Goal: Information Seeking & Learning: Learn about a topic

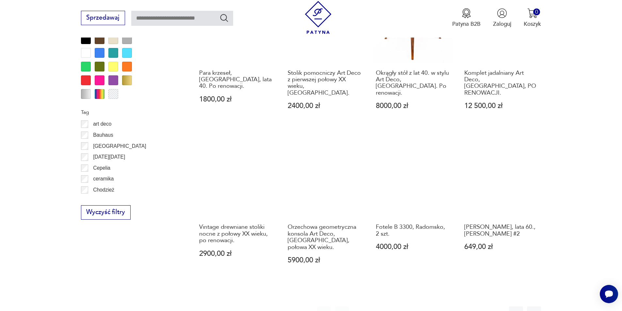
scroll to position [675, 0]
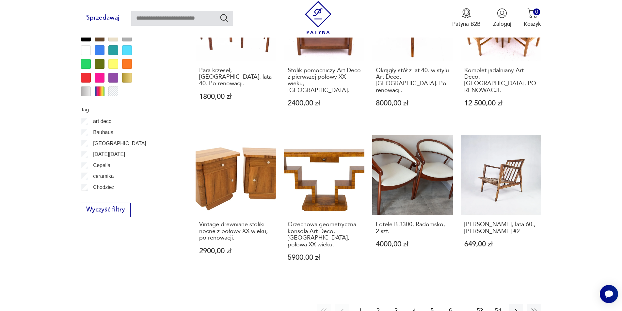
click at [378, 304] on button "2" at bounding box center [378, 311] width 14 height 14
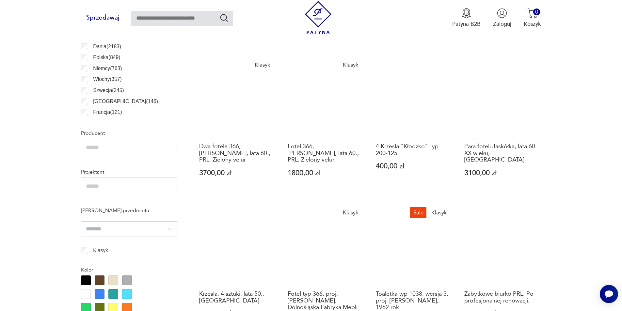
scroll to position [446, 0]
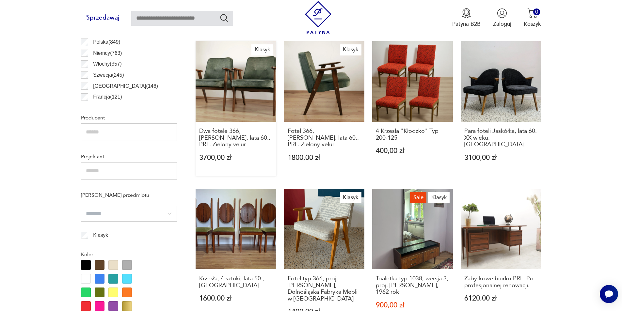
click at [246, 100] on link "Klasyk Dwa fotele 366, Chierowski, lata 60., PRL. Zielony velur 3700,00 zł" at bounding box center [236, 108] width 81 height 135
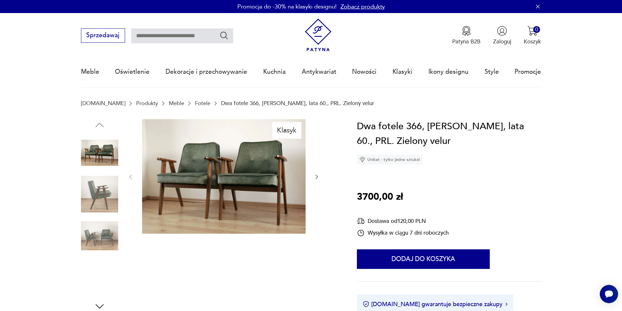
click at [235, 190] on img at bounding box center [224, 176] width 164 height 115
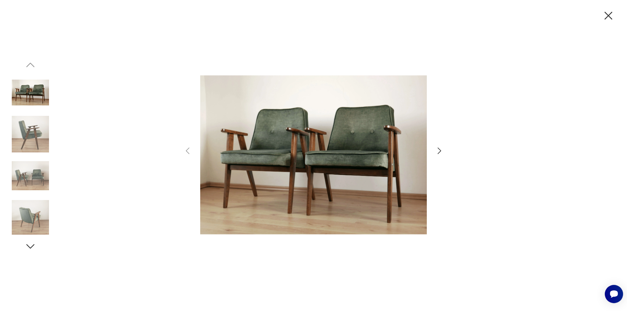
drag, startPoint x: 443, startPoint y: 149, endPoint x: 440, endPoint y: 151, distance: 3.5
click at [441, 151] on icon "button" at bounding box center [439, 150] width 9 height 9
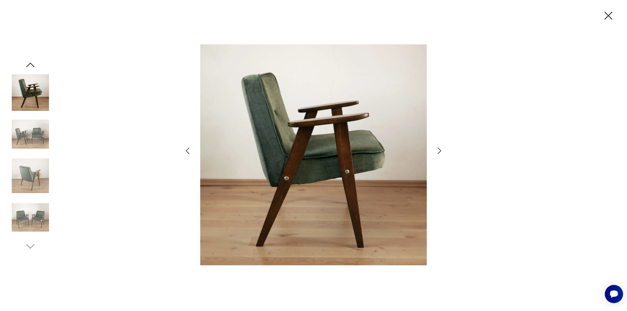
click at [440, 151] on icon "button" at bounding box center [439, 150] width 9 height 9
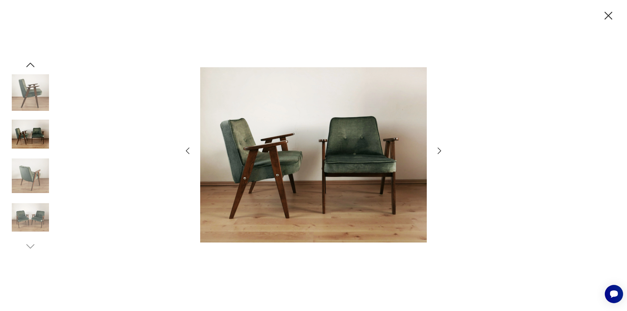
click at [440, 151] on icon "button" at bounding box center [439, 150] width 9 height 9
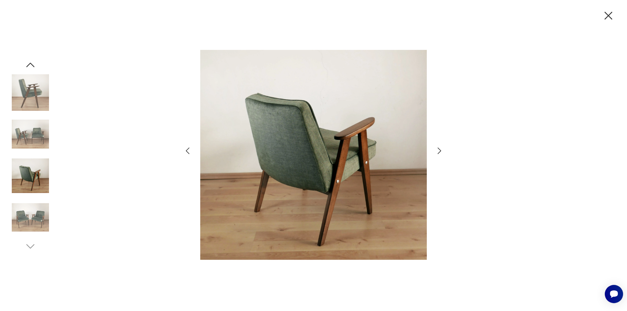
click at [440, 151] on icon "button" at bounding box center [439, 150] width 9 height 9
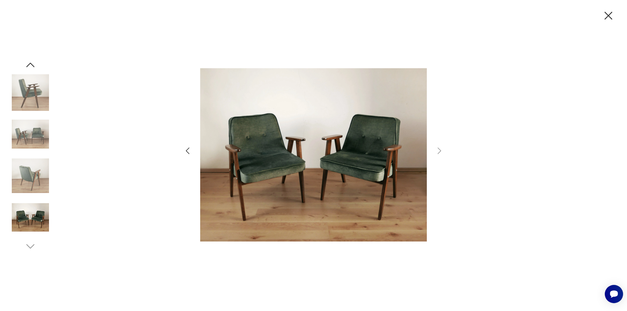
drag, startPoint x: 610, startPoint y: 14, endPoint x: 543, endPoint y: 78, distance: 92.7
click at [609, 14] on icon "button" at bounding box center [609, 16] width 14 height 14
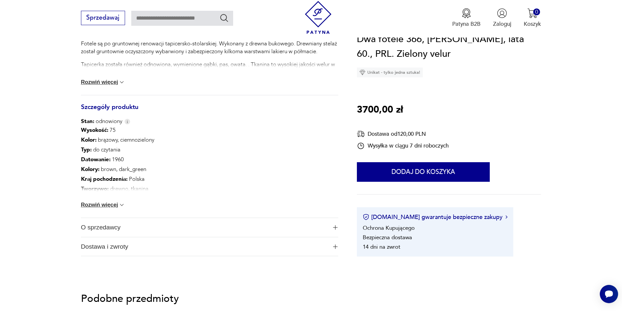
scroll to position [327, 0]
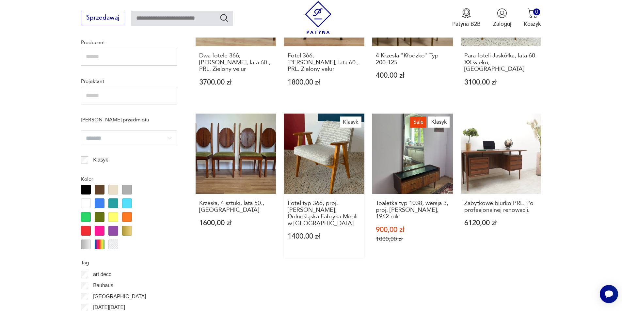
scroll to position [414, 0]
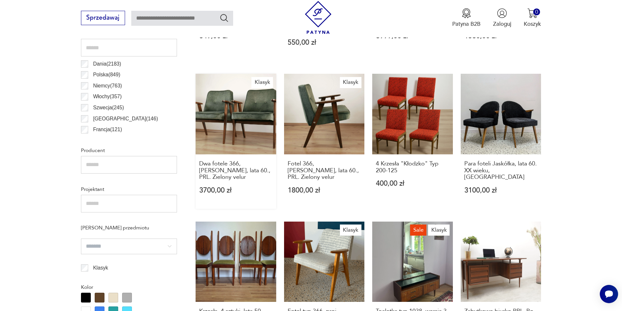
click at [234, 136] on link "Klasyk Dwa fotele 366, Chierowski, lata 60., PRL. Zielony velur 3700,00 zł" at bounding box center [236, 141] width 81 height 135
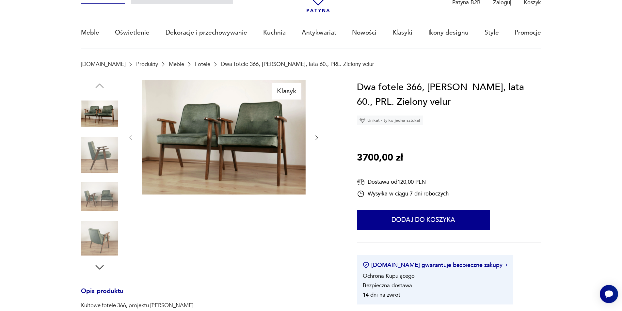
scroll to position [33, 0]
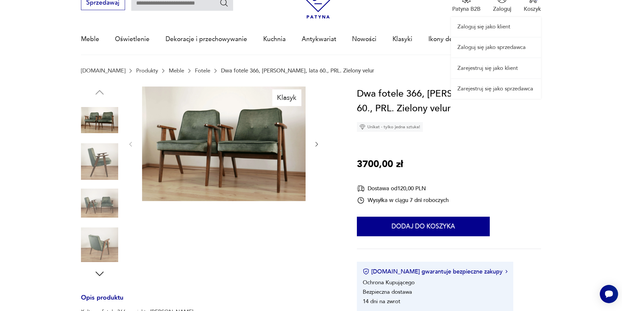
click at [496, 26] on link "Zaloguj się jako klient" at bounding box center [496, 27] width 90 height 20
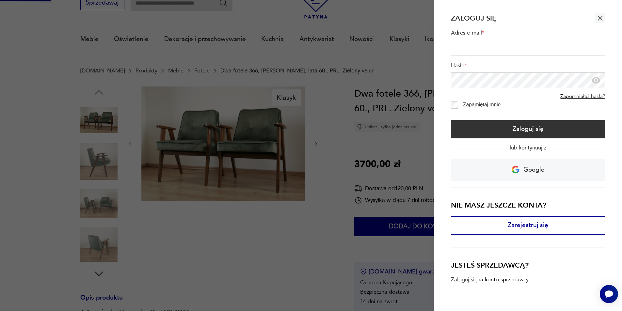
click at [473, 50] on input "Adres e-mail *" at bounding box center [528, 48] width 155 height 16
type input "**********"
click at [451, 120] on button "Zaloguj się" at bounding box center [528, 129] width 155 height 18
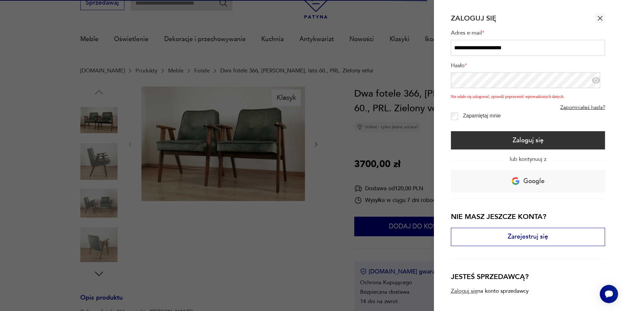
drag, startPoint x: 382, startPoint y: 110, endPoint x: 394, endPoint y: 107, distance: 12.7
click at [385, 109] on div at bounding box center [311, 155] width 622 height 311
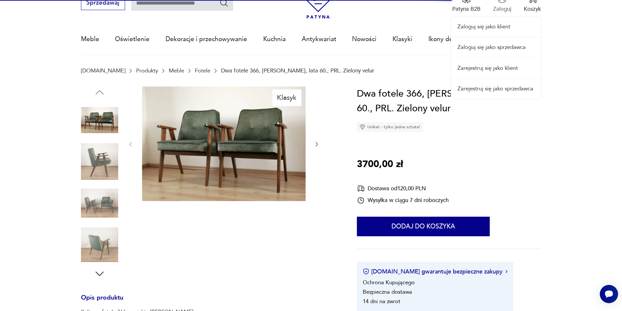
click at [505, 7] on div "Zaloguj się jako klient Zaloguj się jako sprzedawca Zarejestruj się jako klient…" at bounding box center [496, 39] width 90 height 119
click at [492, 30] on link "Zaloguj się jako klient" at bounding box center [496, 27] width 90 height 20
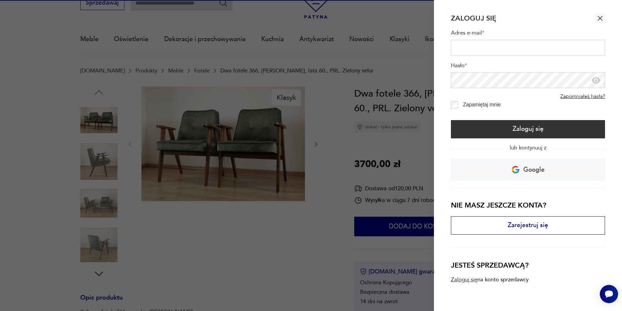
drag, startPoint x: 597, startPoint y: 16, endPoint x: 580, endPoint y: 27, distance: 20.6
click at [598, 16] on icon "button" at bounding box center [601, 18] width 8 height 8
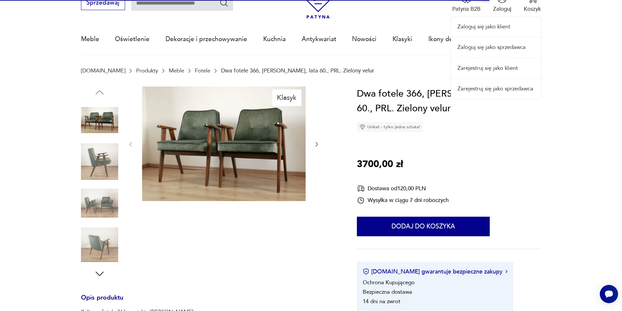
click at [497, 7] on div "Zaloguj się jako klient Zaloguj się jako sprzedawca Zarejestruj się jako klient…" at bounding box center [496, 39] width 90 height 119
click at [493, 27] on link "Zaloguj się jako klient" at bounding box center [496, 27] width 90 height 20
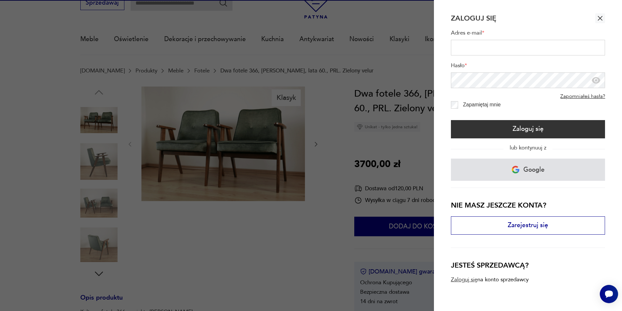
click at [534, 172] on p "Google" at bounding box center [534, 170] width 21 height 12
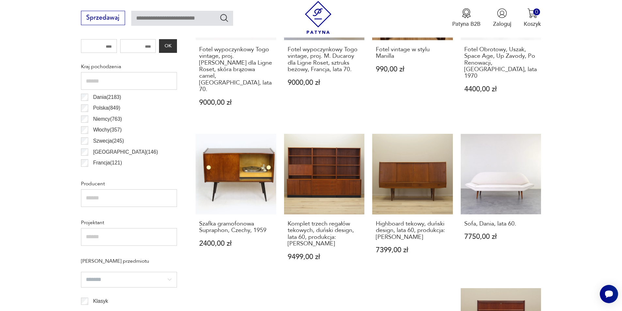
scroll to position [380, 0]
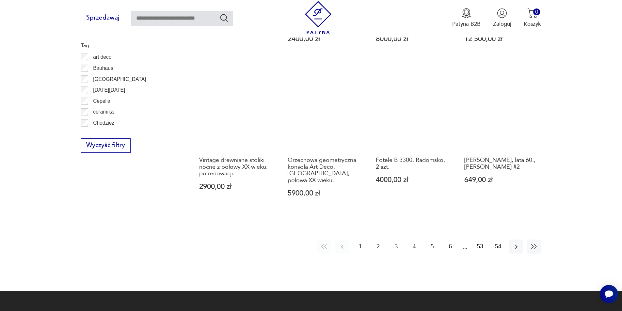
scroll to position [773, 0]
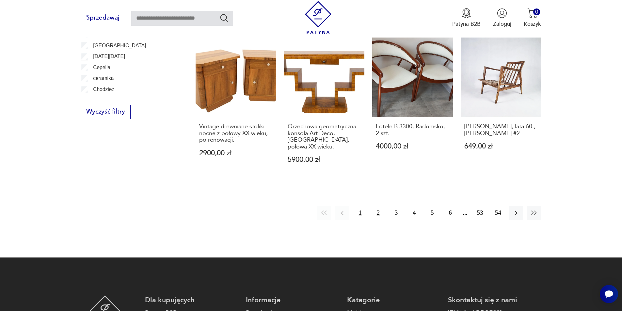
click at [382, 206] on button "2" at bounding box center [378, 213] width 14 height 14
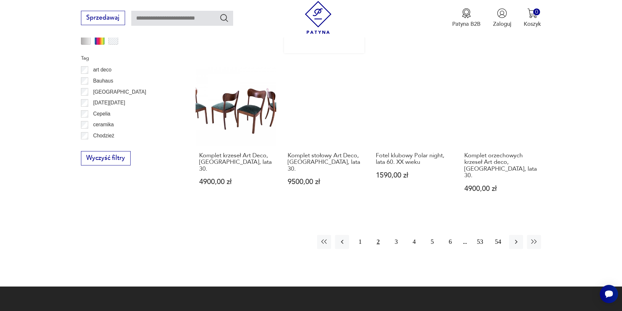
scroll to position [740, 0]
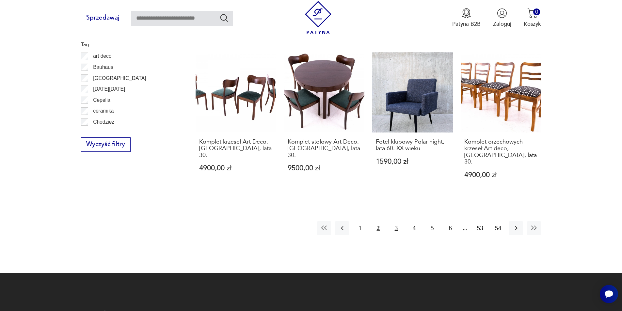
click at [397, 223] on button "3" at bounding box center [396, 229] width 14 height 14
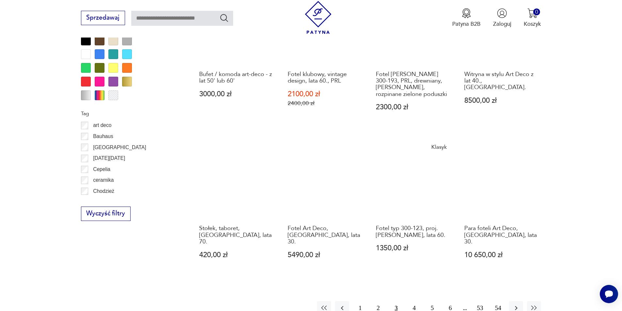
scroll to position [675, 0]
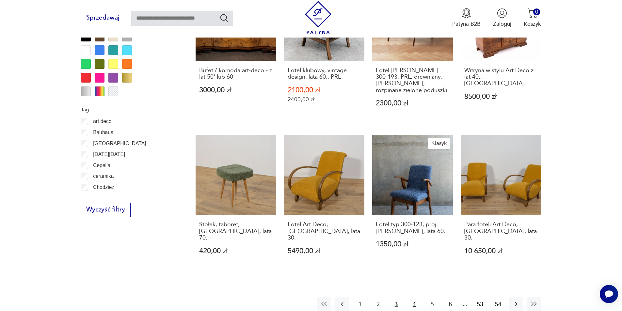
click at [415, 298] on button "4" at bounding box center [414, 305] width 14 height 14
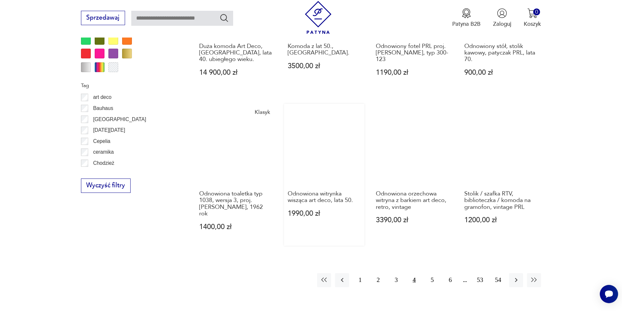
scroll to position [708, 0]
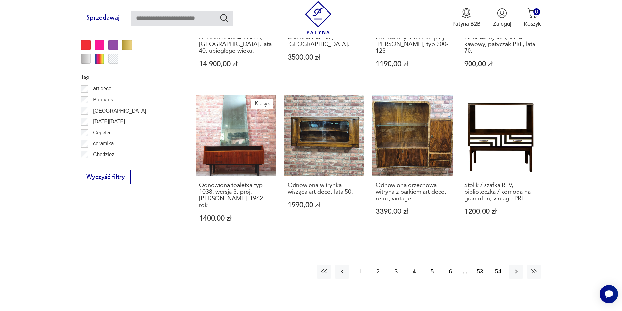
click at [436, 265] on button "5" at bounding box center [432, 272] width 14 height 14
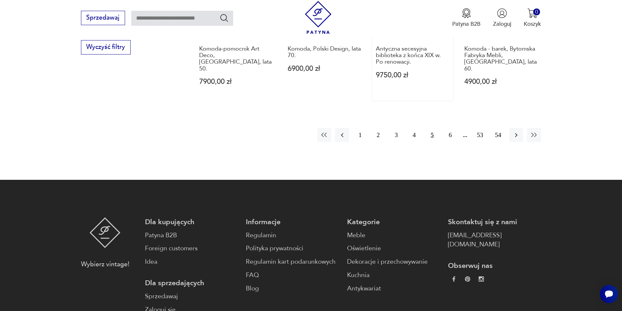
scroll to position [838, 0]
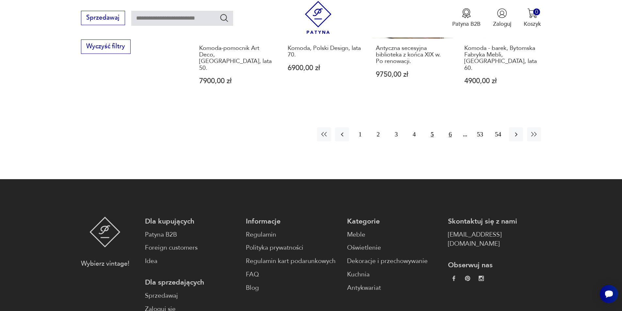
click at [452, 127] on button "6" at bounding box center [450, 134] width 14 height 14
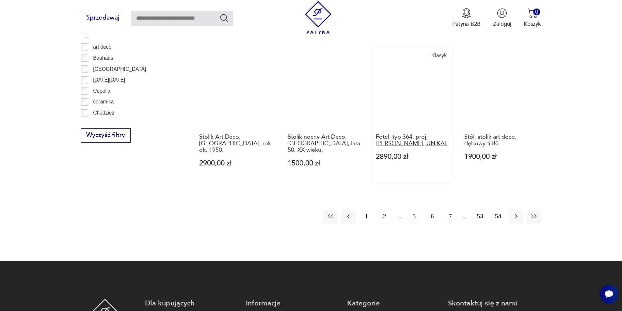
scroll to position [773, 0]
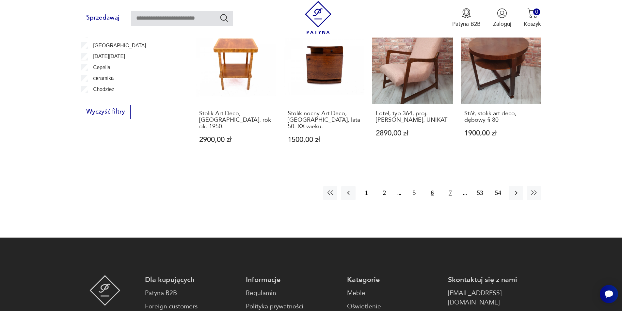
click at [450, 186] on button "7" at bounding box center [450, 193] width 14 height 14
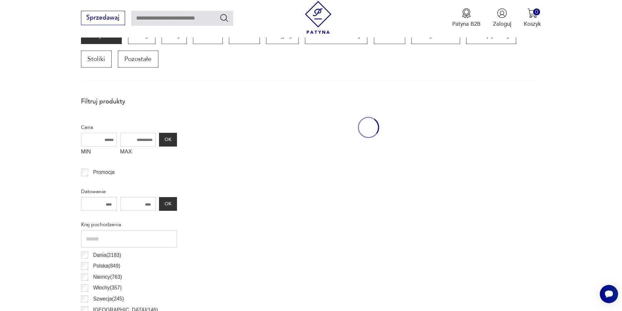
scroll to position [218, 0]
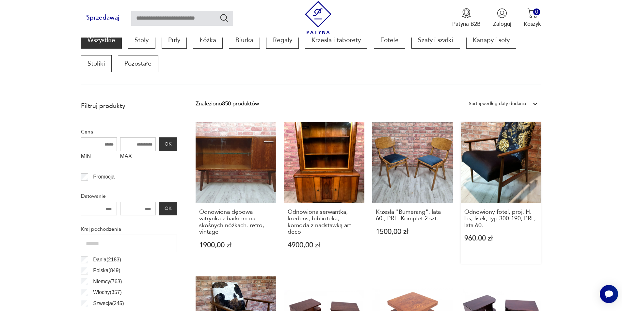
click at [516, 170] on link "Odnowiony fotel, proj. H. Lis, lisek, typ 300-190, PRL, lata 60. 960,00 zł" at bounding box center [501, 193] width 81 height 142
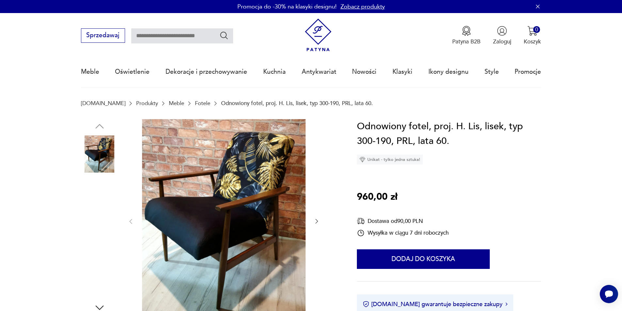
click at [245, 197] on img at bounding box center [224, 221] width 164 height 204
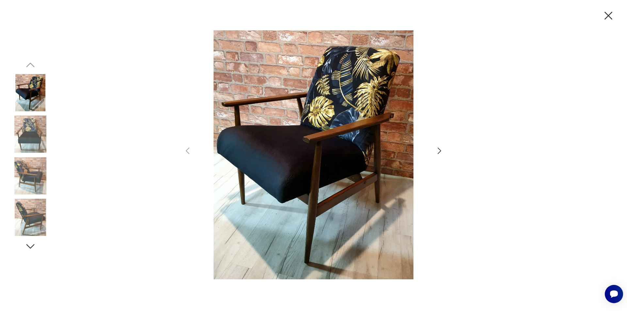
click at [438, 153] on icon "button" at bounding box center [439, 150] width 9 height 9
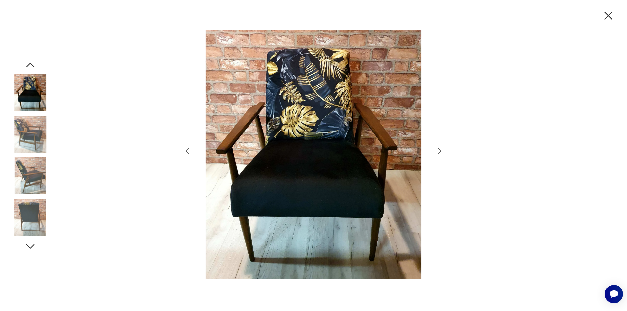
click at [438, 153] on icon "button" at bounding box center [439, 150] width 9 height 9
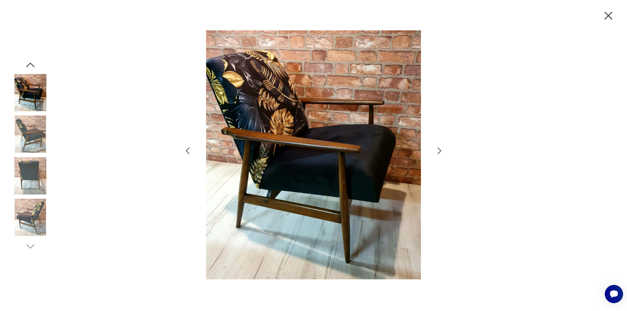
click at [438, 153] on icon "button" at bounding box center [439, 150] width 9 height 9
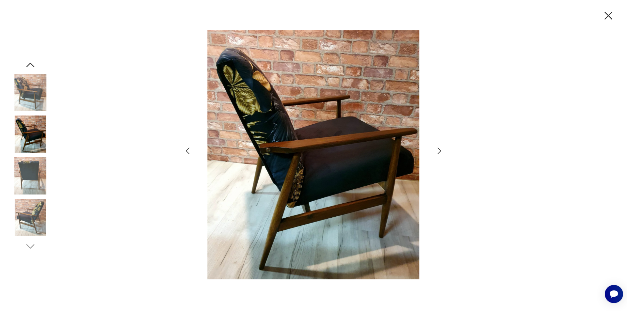
click at [438, 153] on icon "button" at bounding box center [439, 150] width 9 height 9
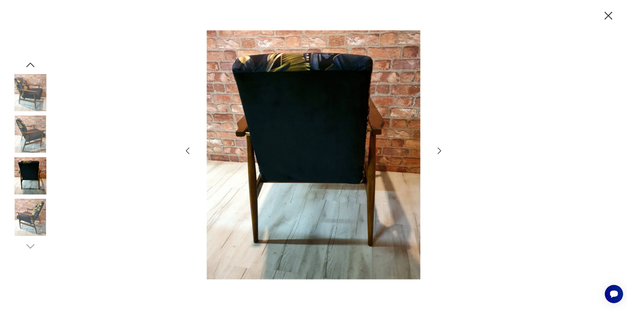
click at [604, 11] on icon "button" at bounding box center [609, 16] width 14 height 14
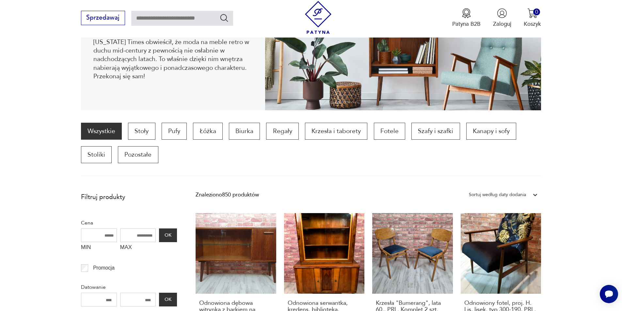
scroll to position [218, 0]
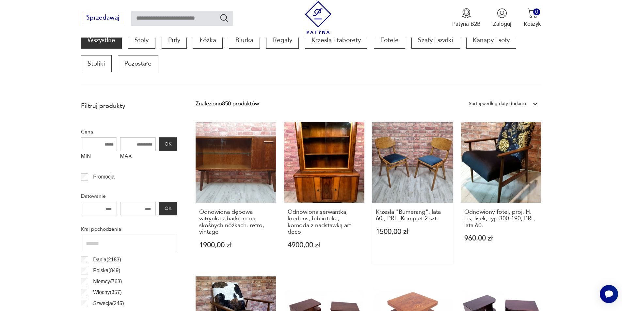
click at [412, 168] on link "Krzesła "Bumerang", lata 60., PRL. Komplet 2 szt. 1500,00 zł" at bounding box center [412, 193] width 81 height 142
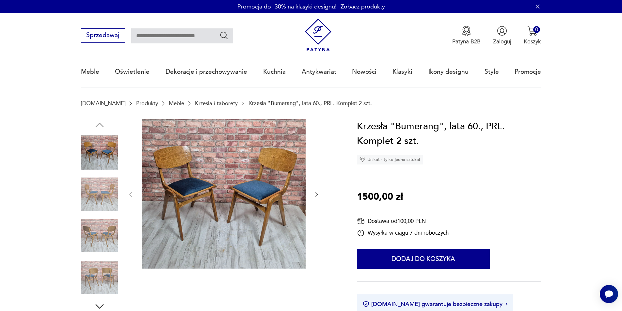
click at [274, 204] on img at bounding box center [224, 194] width 164 height 150
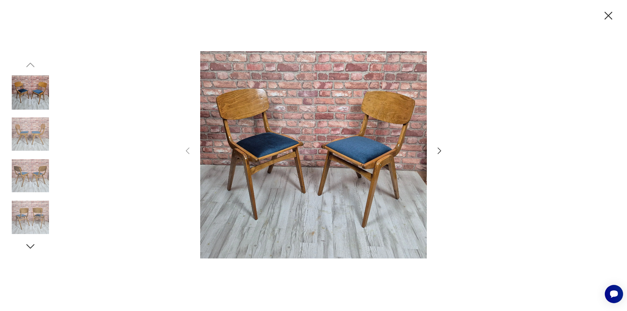
click at [437, 149] on icon "button" at bounding box center [439, 150] width 9 height 9
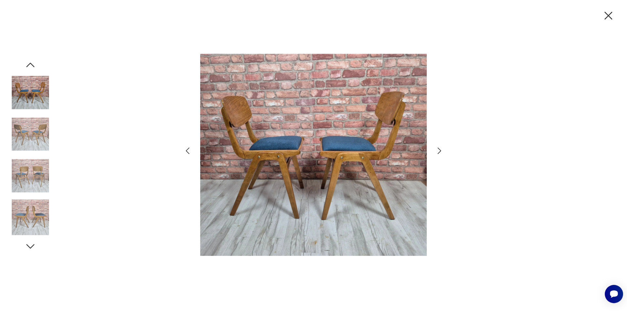
click at [438, 150] on icon "button" at bounding box center [439, 150] width 9 height 9
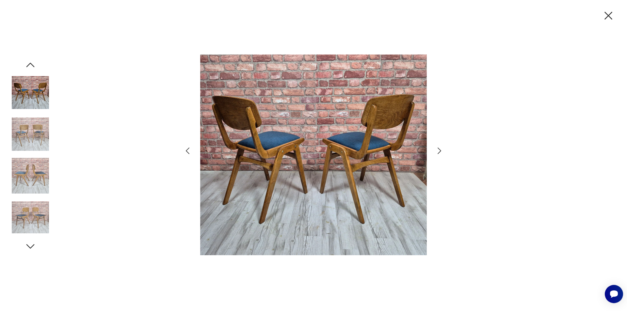
click at [438, 150] on icon "button" at bounding box center [439, 150] width 9 height 9
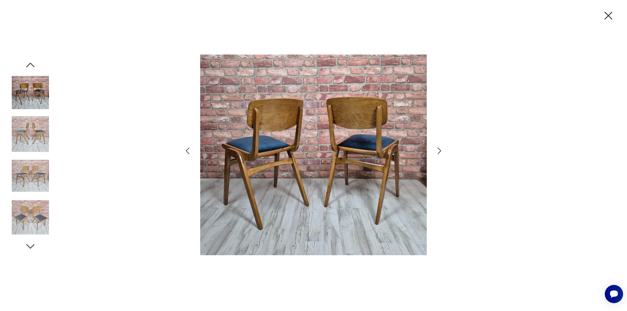
click at [611, 18] on icon "button" at bounding box center [609, 16] width 14 height 14
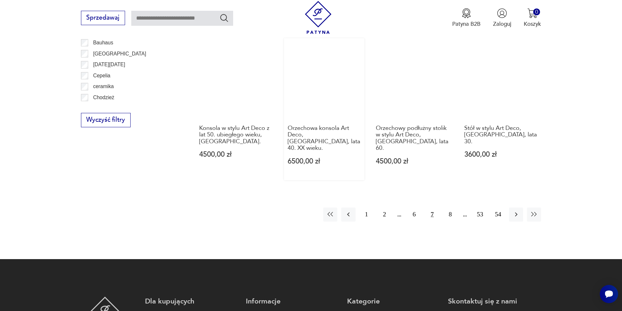
scroll to position [806, 0]
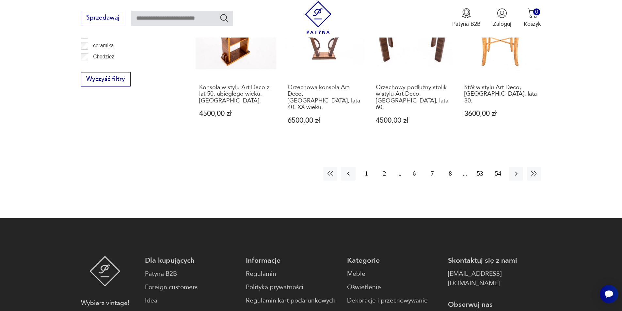
click at [435, 167] on button "7" at bounding box center [432, 174] width 14 height 14
click at [431, 167] on button "7" at bounding box center [432, 174] width 14 height 14
click at [434, 167] on button "7" at bounding box center [432, 174] width 14 height 14
click at [432, 167] on button "7" at bounding box center [432, 174] width 14 height 14
click at [433, 167] on button "7" at bounding box center [432, 174] width 14 height 14
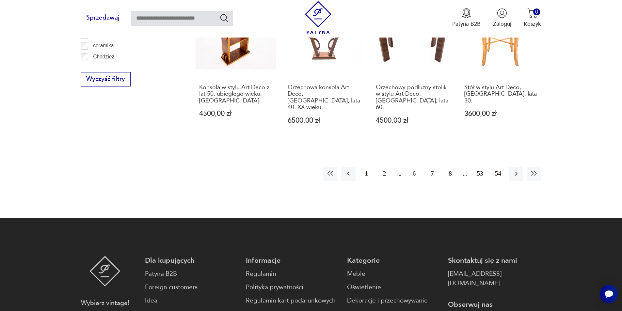
click at [430, 167] on button "7" at bounding box center [432, 174] width 14 height 14
click at [416, 167] on button "6" at bounding box center [414, 174] width 14 height 14
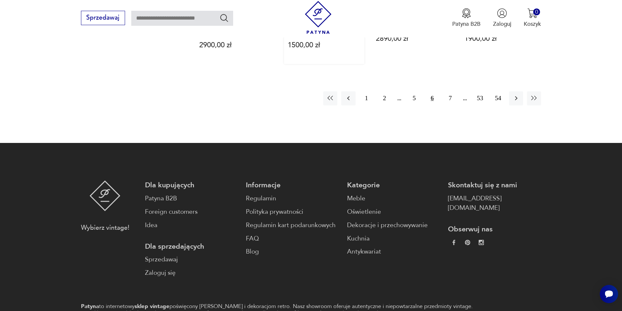
scroll to position [871, 0]
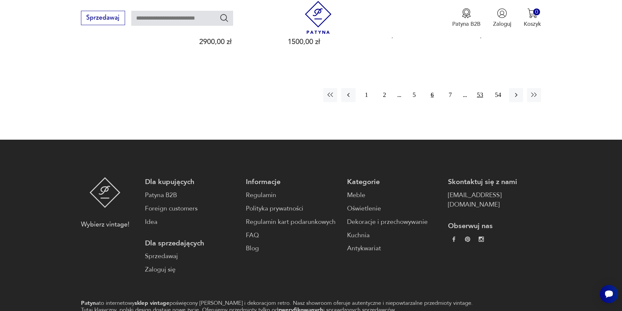
click at [482, 88] on button "53" at bounding box center [480, 95] width 14 height 14
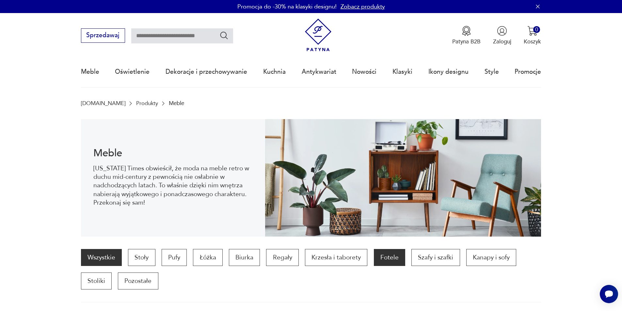
click at [399, 256] on p "Fotele" at bounding box center [389, 257] width 31 height 17
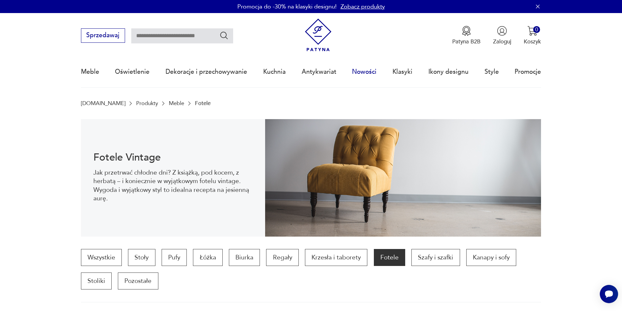
click at [371, 71] on link "Nowości" at bounding box center [364, 72] width 25 height 30
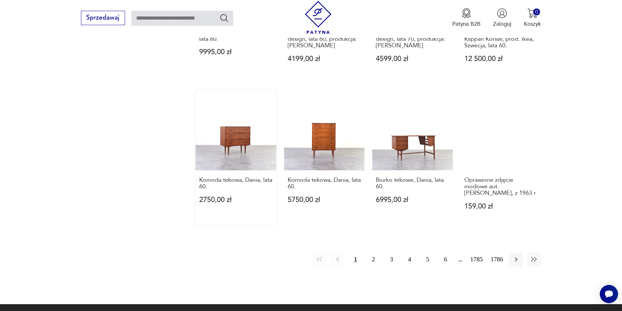
scroll to position [610, 0]
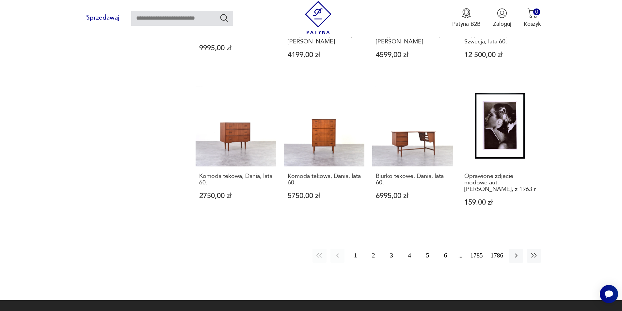
click at [375, 249] on button "2" at bounding box center [374, 256] width 14 height 14
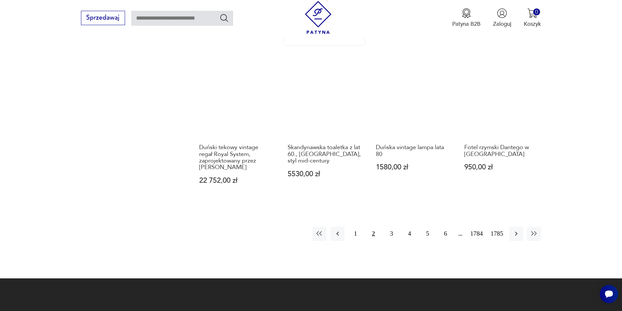
scroll to position [634, 0]
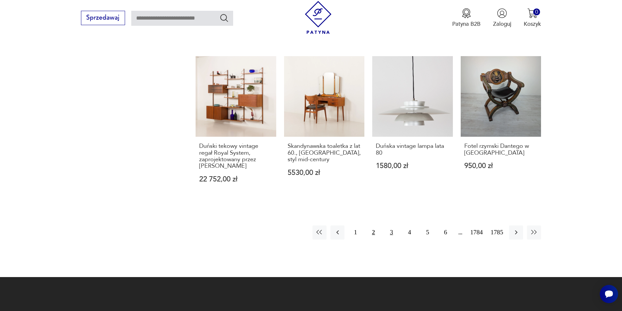
click at [392, 234] on button "3" at bounding box center [392, 233] width 14 height 14
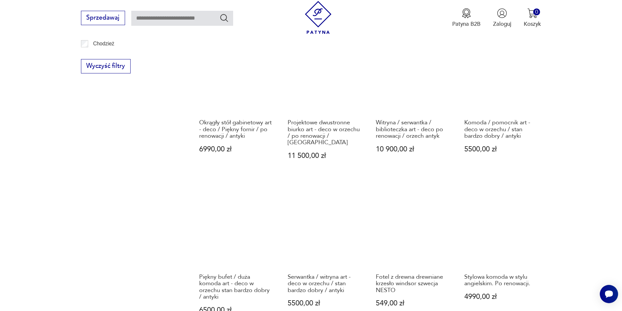
scroll to position [634, 0]
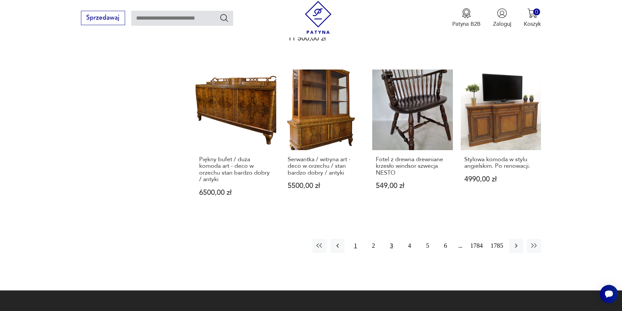
click at [355, 239] on button "1" at bounding box center [356, 246] width 14 height 14
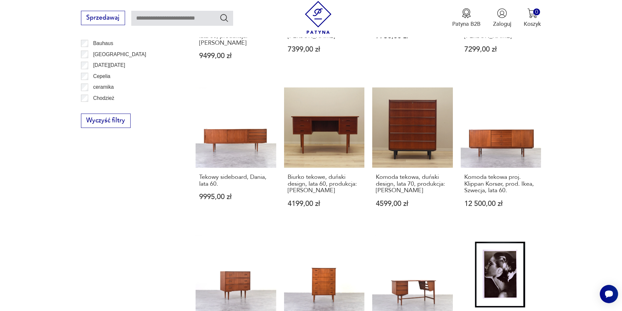
scroll to position [634, 0]
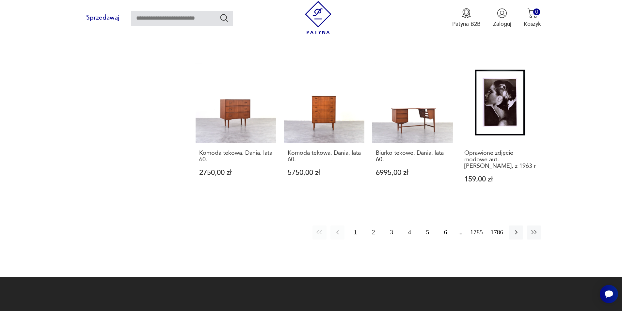
click at [375, 226] on button "2" at bounding box center [374, 233] width 14 height 14
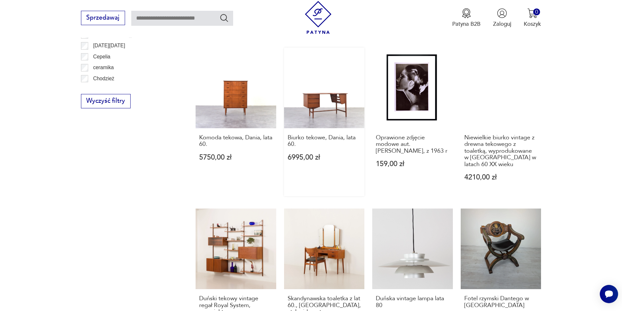
scroll to position [536, 0]
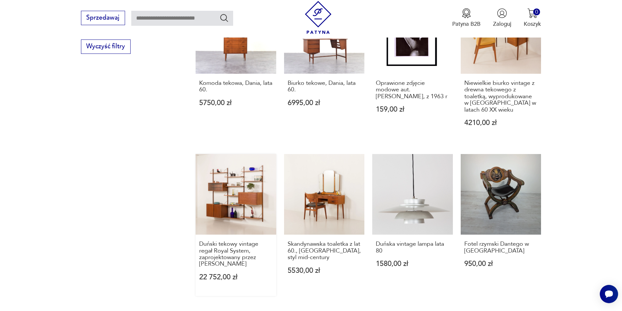
click at [246, 203] on link "Duński tekowy vintage regał Royal System, zaprojektowany przez [PERSON_NAME] 22…" at bounding box center [236, 225] width 81 height 142
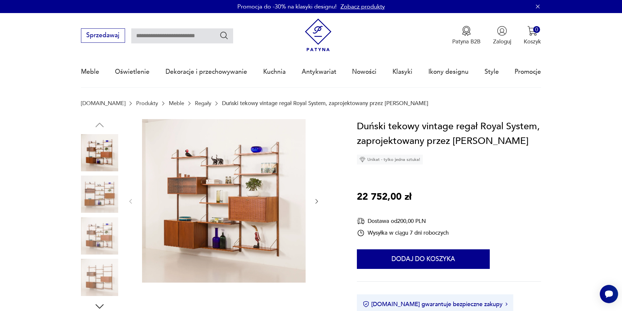
click at [242, 219] on img at bounding box center [224, 201] width 164 height 164
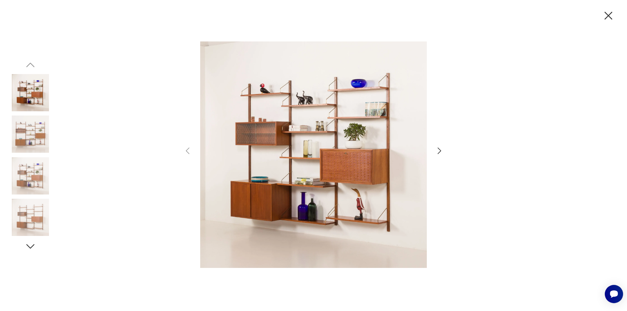
click at [439, 150] on icon "button" at bounding box center [440, 151] width 4 height 7
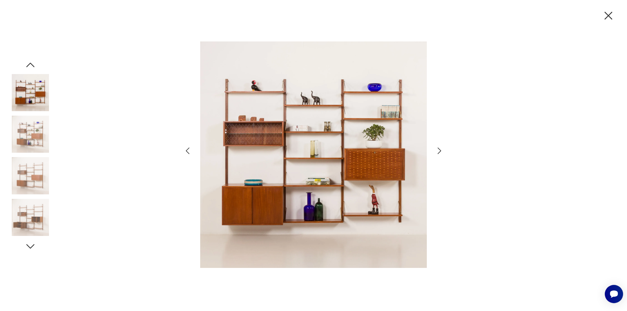
click at [439, 152] on icon "button" at bounding box center [439, 150] width 9 height 9
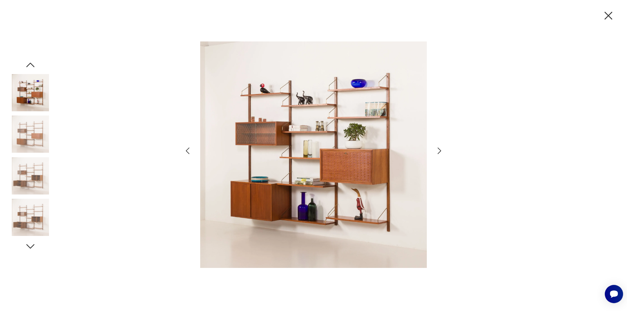
click at [439, 152] on icon "button" at bounding box center [439, 150] width 9 height 9
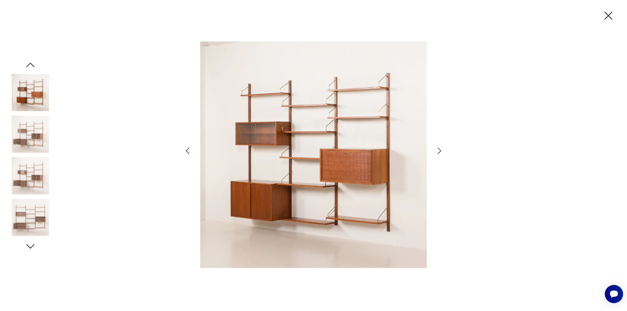
click at [439, 152] on icon "button" at bounding box center [439, 150] width 9 height 9
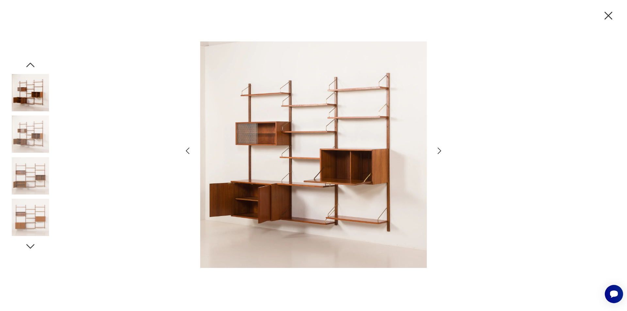
click at [439, 152] on icon "button" at bounding box center [439, 150] width 9 height 9
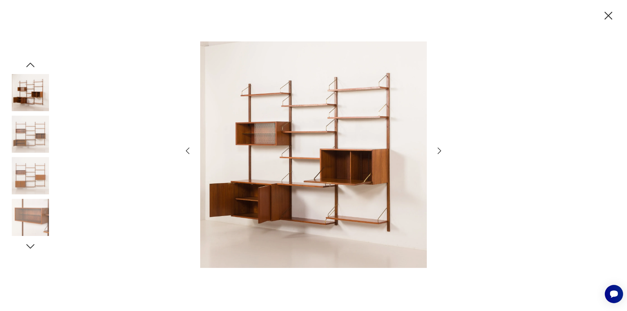
click at [439, 152] on icon "button" at bounding box center [439, 150] width 9 height 9
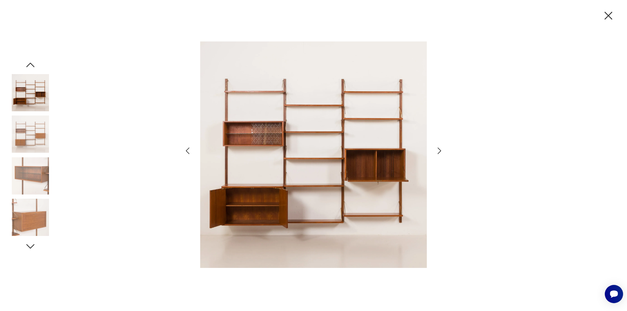
click at [439, 152] on icon "button" at bounding box center [439, 150] width 9 height 9
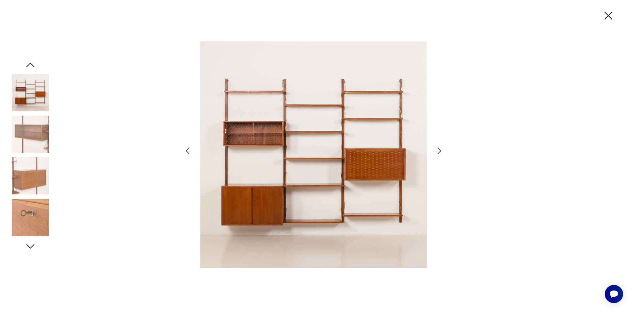
click at [439, 152] on icon "button" at bounding box center [439, 150] width 9 height 9
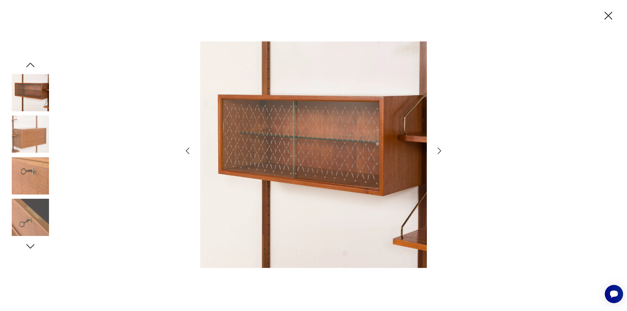
click at [439, 152] on icon "button" at bounding box center [439, 150] width 9 height 9
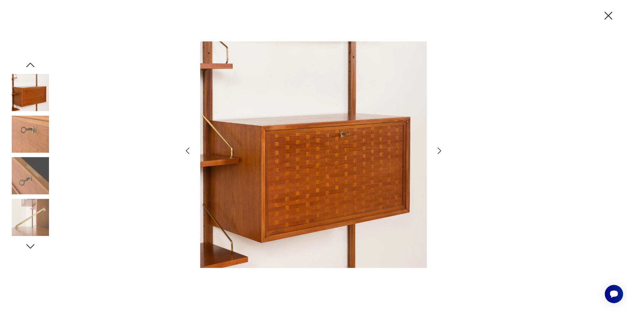
click at [612, 15] on icon "button" at bounding box center [609, 16] width 14 height 14
